Goal: Information Seeking & Learning: Learn about a topic

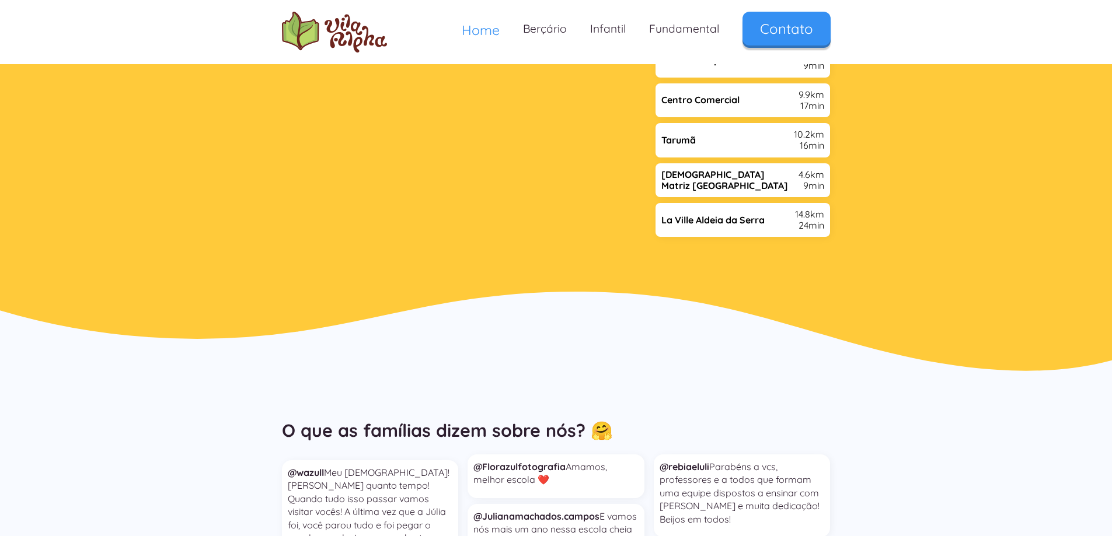
scroll to position [2334, 0]
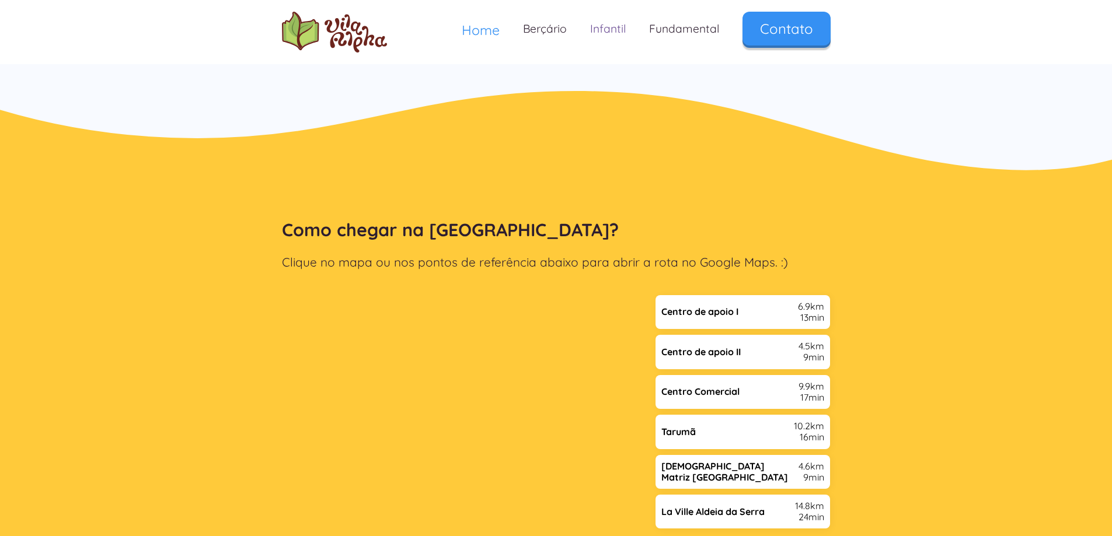
click at [607, 27] on link "Infantil" at bounding box center [607, 29] width 59 height 34
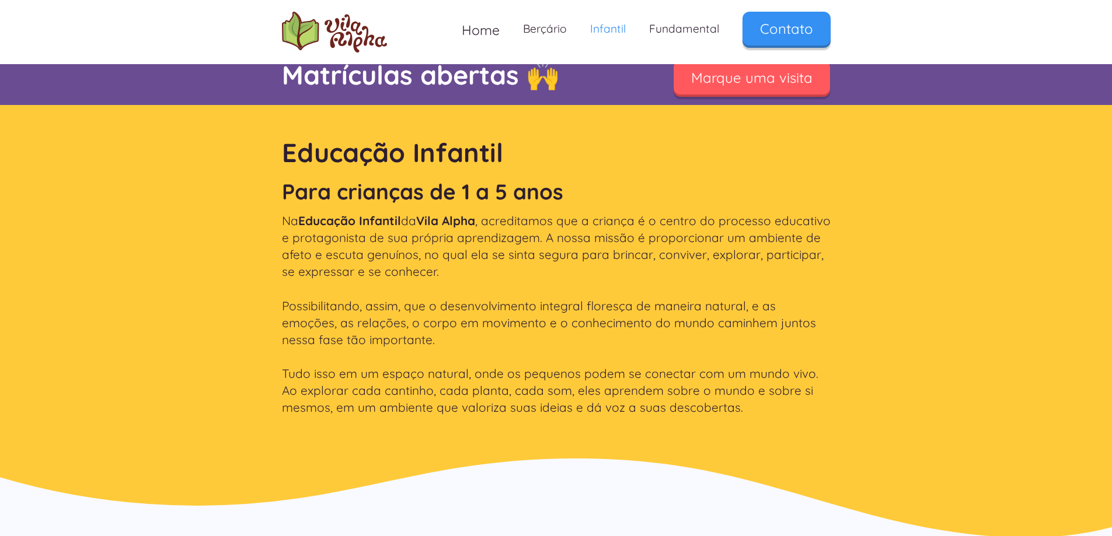
scroll to position [350, 0]
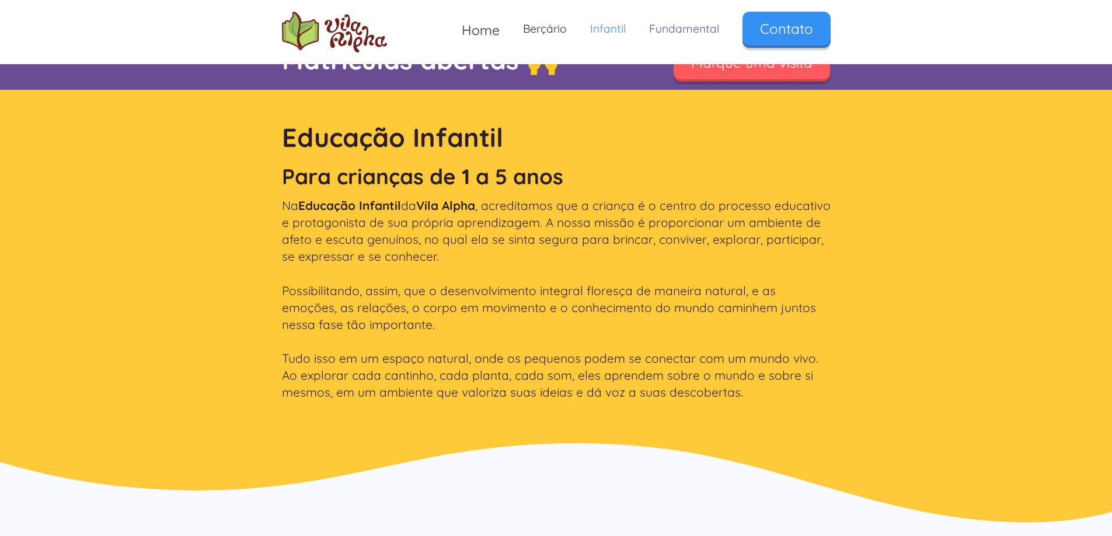
click at [682, 30] on link "Fundamental" at bounding box center [683, 29] width 93 height 34
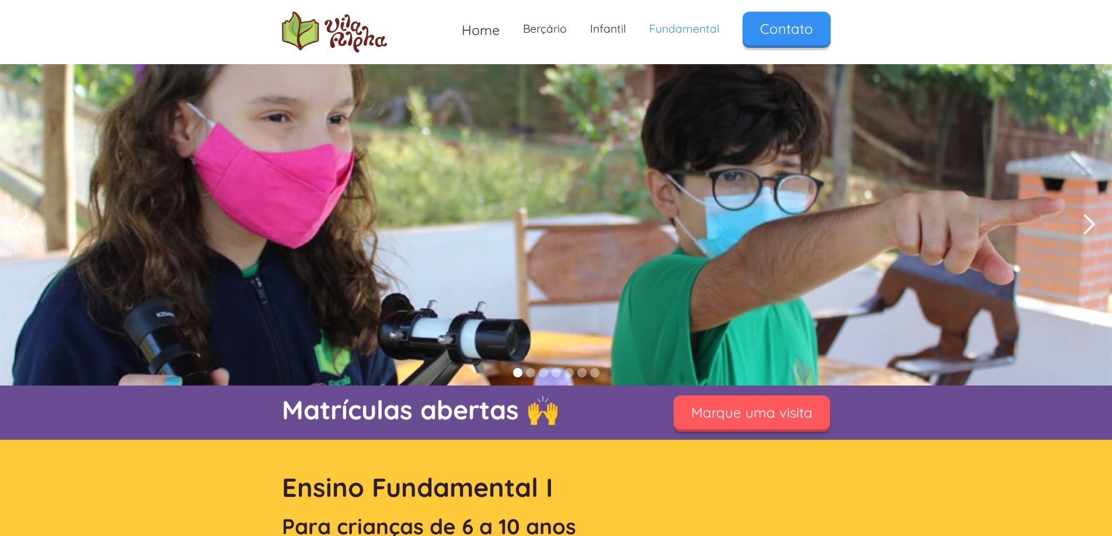
drag, startPoint x: 0, startPoint y: 0, endPoint x: 602, endPoint y: 128, distance: 615.1
click at [602, 128] on div "1 of 7" at bounding box center [556, 225] width 1112 height 322
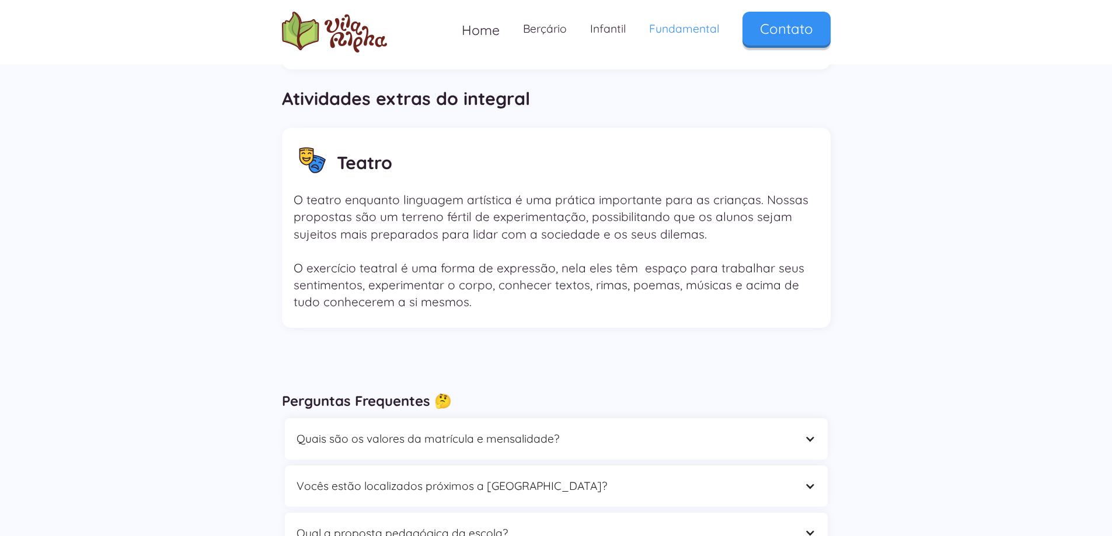
scroll to position [3443, 0]
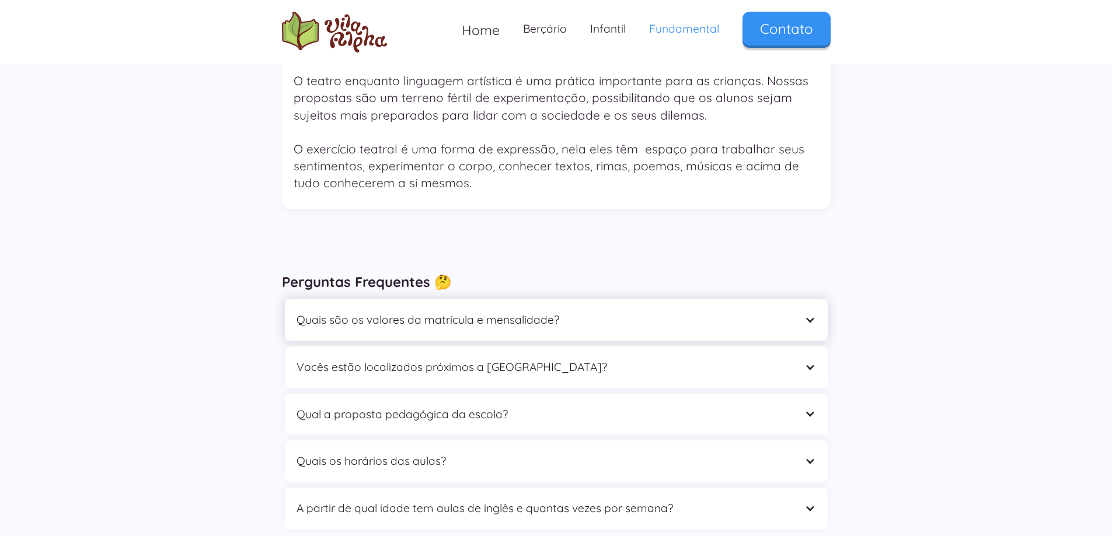
click at [714, 311] on div "Quais são os valores da matrícula e mensalidade?" at bounding box center [544, 320] width 496 height 18
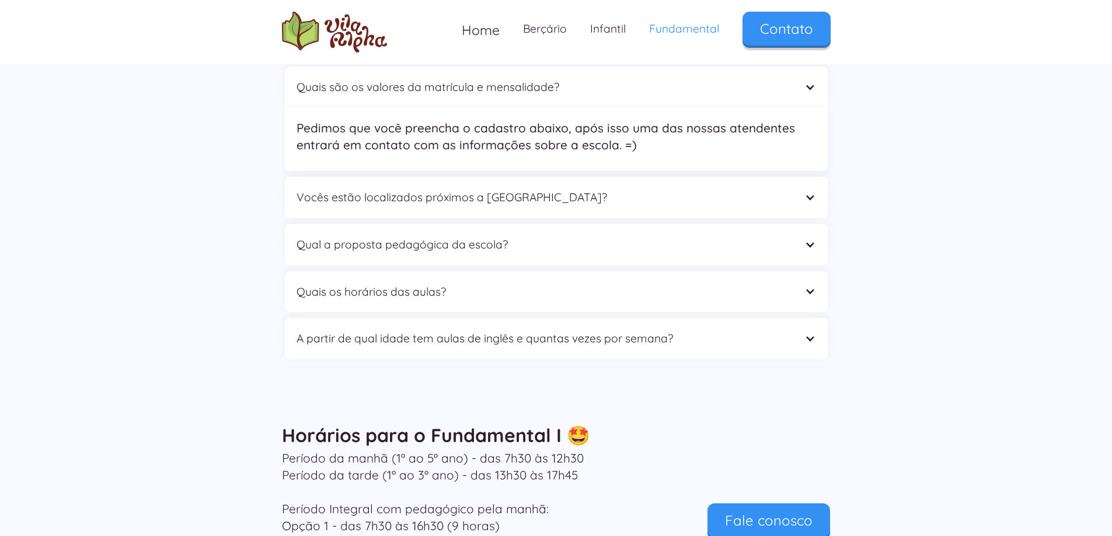
scroll to position [3676, 0]
click at [475, 282] on div "Quais os horários das aulas?" at bounding box center [544, 291] width 496 height 18
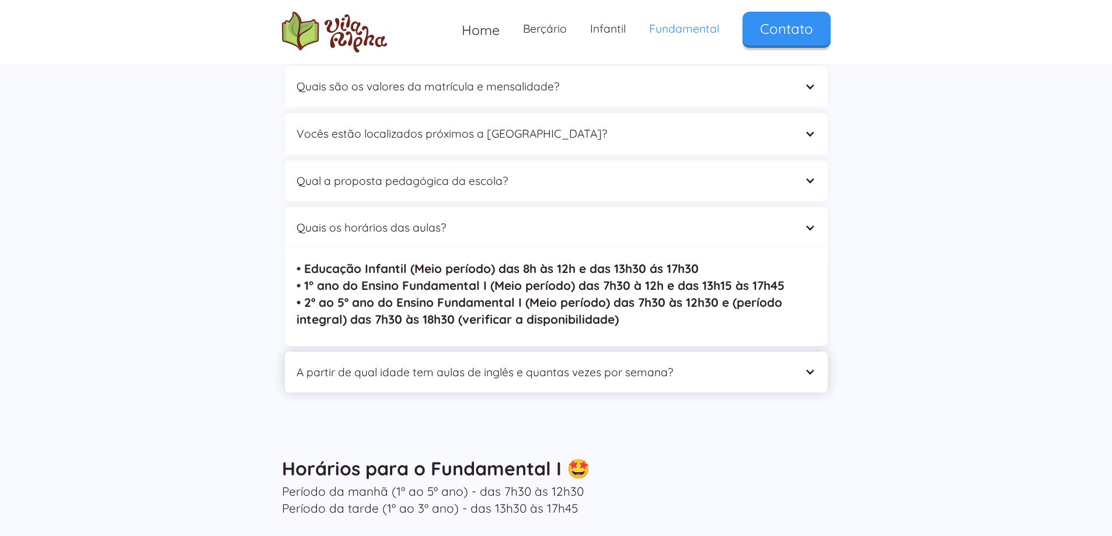
click at [793, 352] on div "A partir de qual idade tem aulas de inglês e quantas vezes por semana?" at bounding box center [556, 372] width 543 height 41
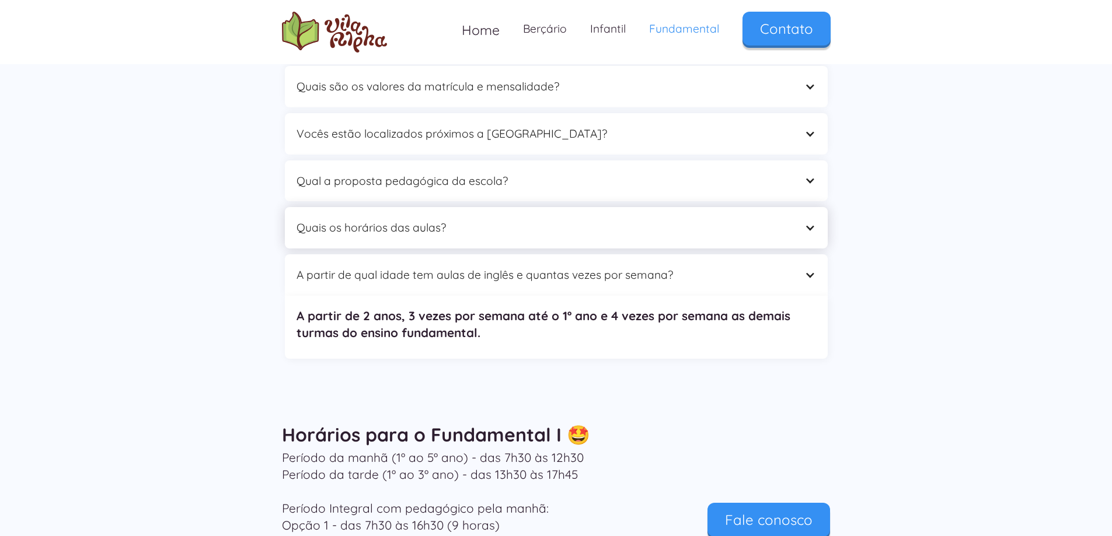
click at [612, 207] on div "Quais os horários das aulas?" at bounding box center [556, 227] width 543 height 41
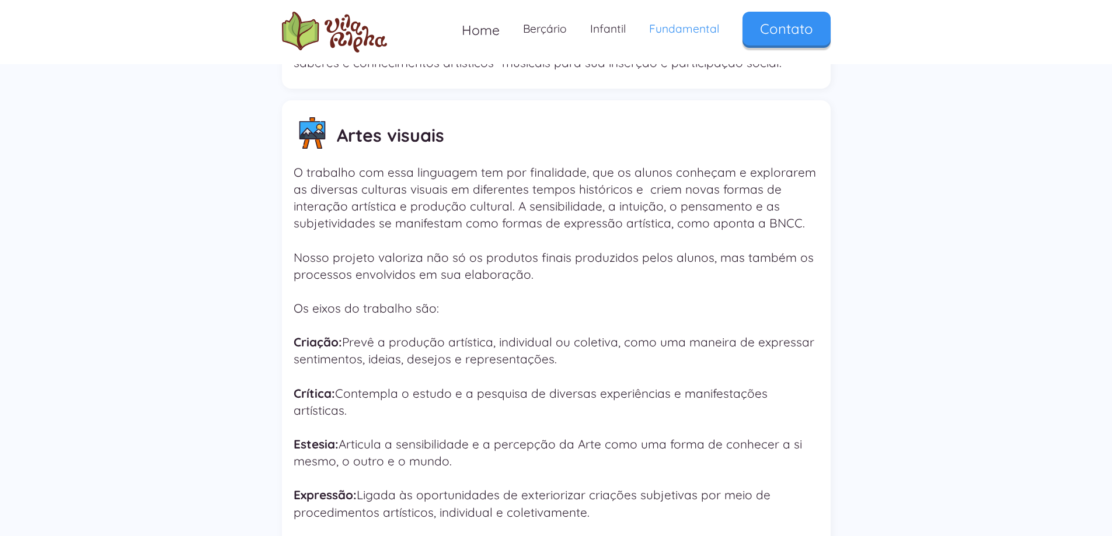
scroll to position [2218, 0]
